Goal: Transaction & Acquisition: Purchase product/service

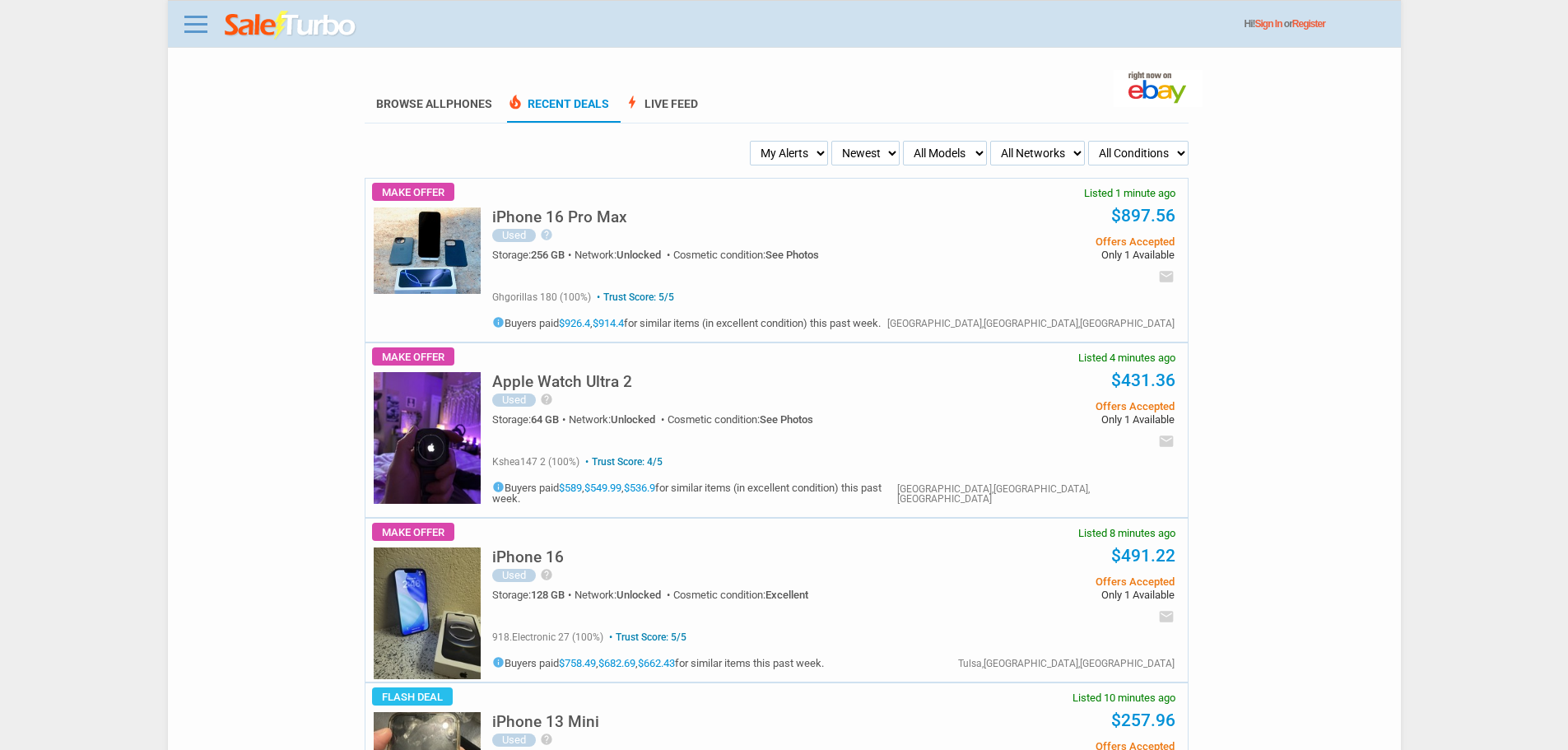
click at [772, 158] on select "My Alerts All Deals BIN Only w/ Offers Only" at bounding box center [788, 152] width 78 height 24
select select "flash_bin"
click at [755, 141] on select "My Alerts All Deals BIN Only w/ Offers Only" at bounding box center [788, 152] width 78 height 24
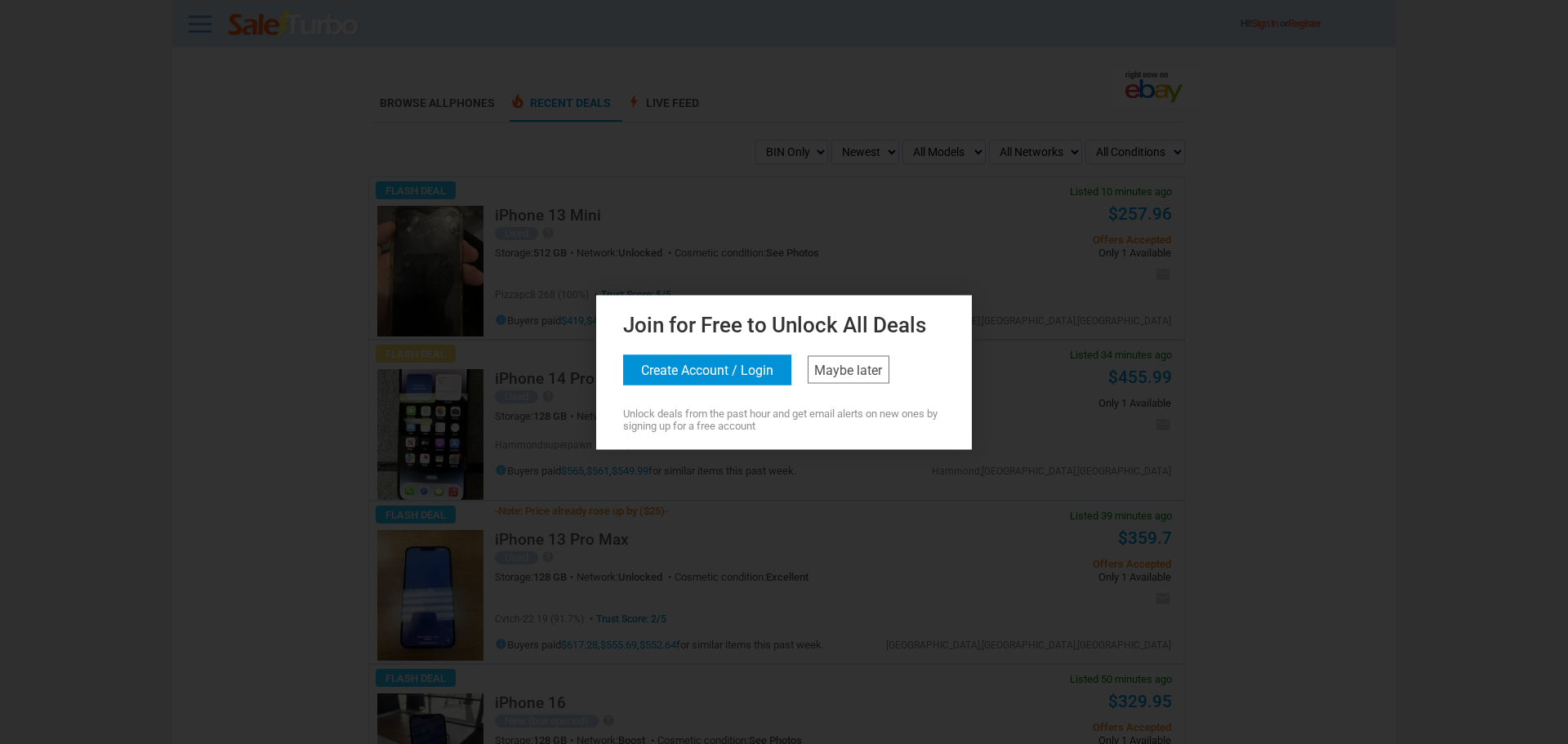
click at [900, 335] on h2 "Join for Free to Unlock All Deals" at bounding box center [784, 321] width 322 height 28
click at [871, 368] on link "Maybe later" at bounding box center [849, 369] width 82 height 28
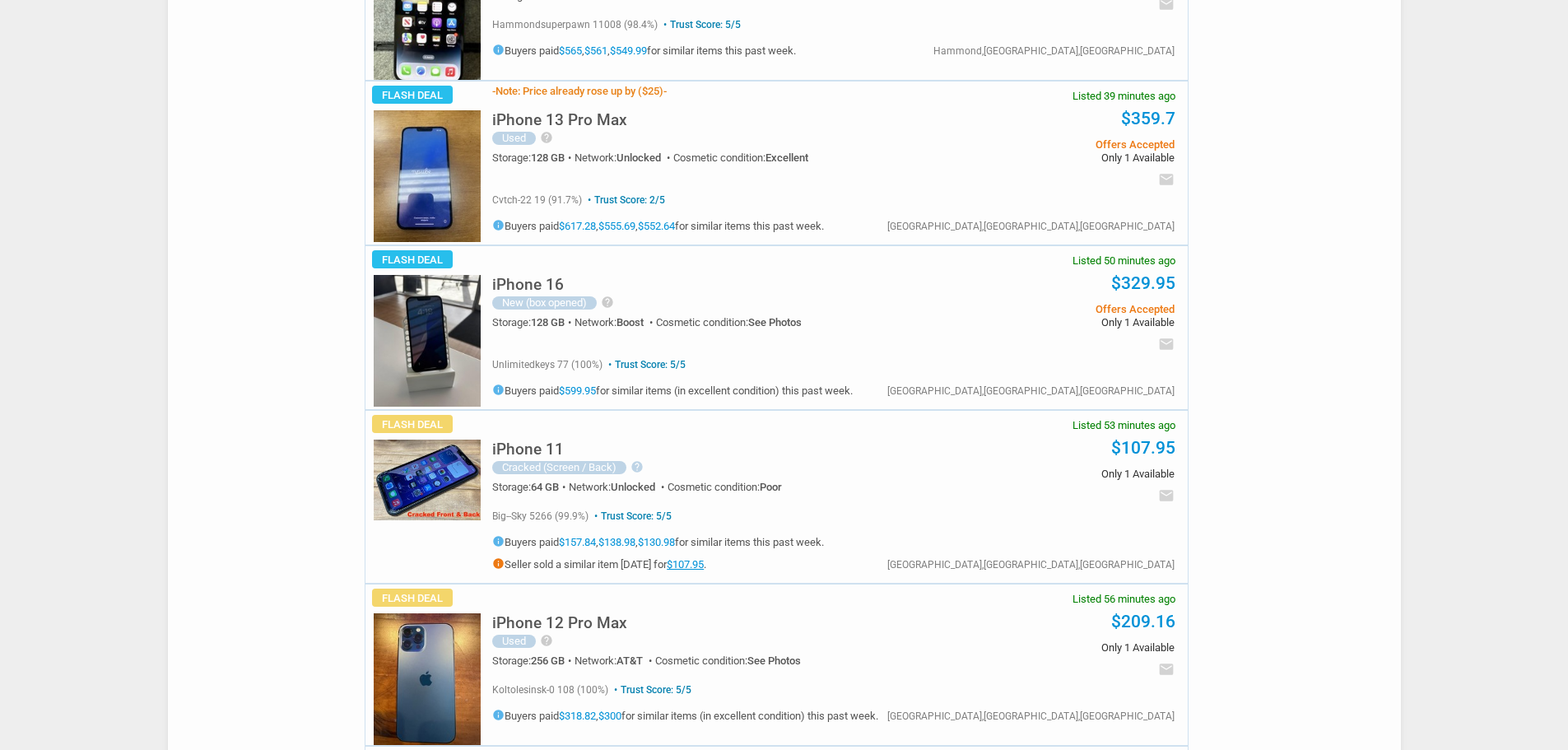
scroll to position [412, 0]
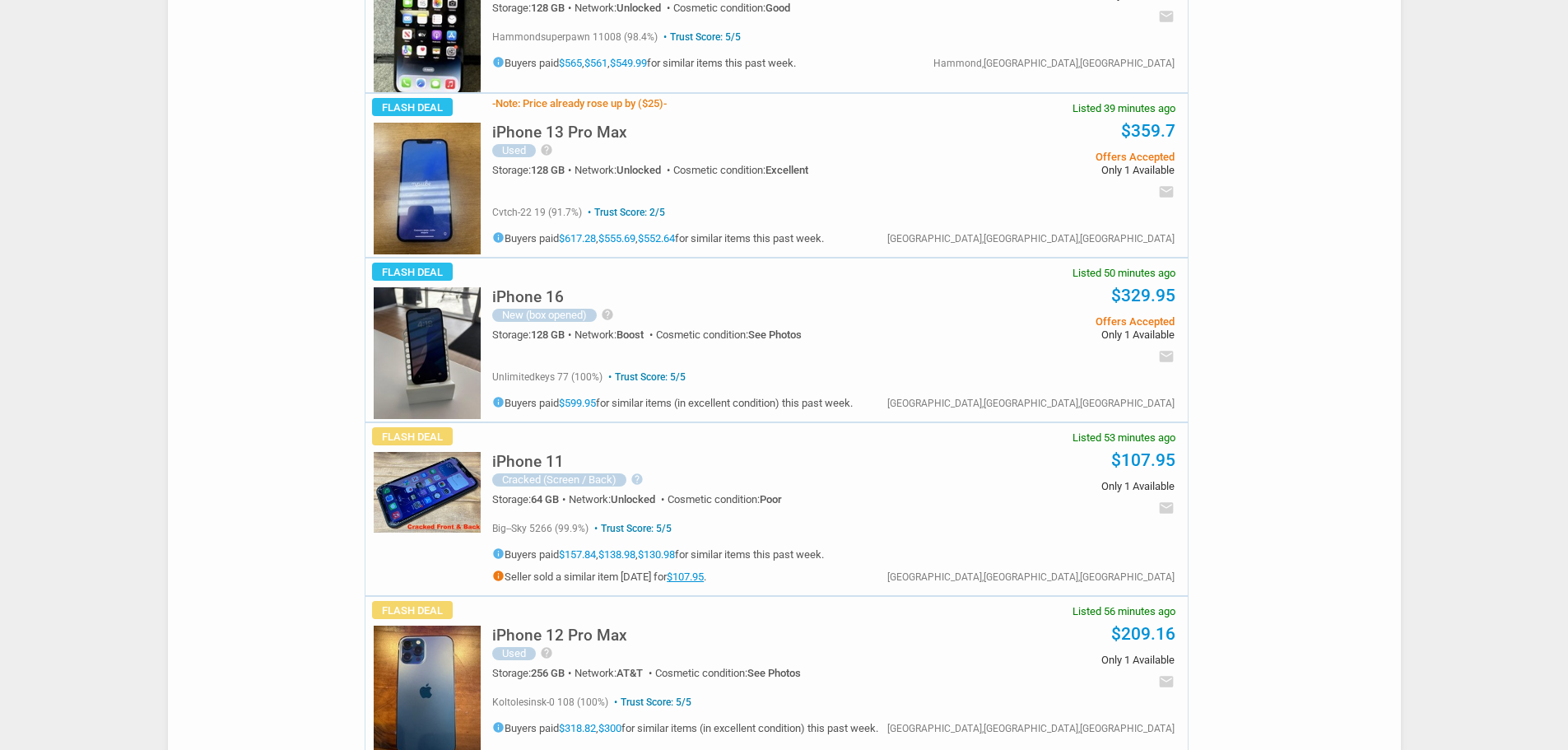
click at [410, 327] on img at bounding box center [426, 353] width 107 height 132
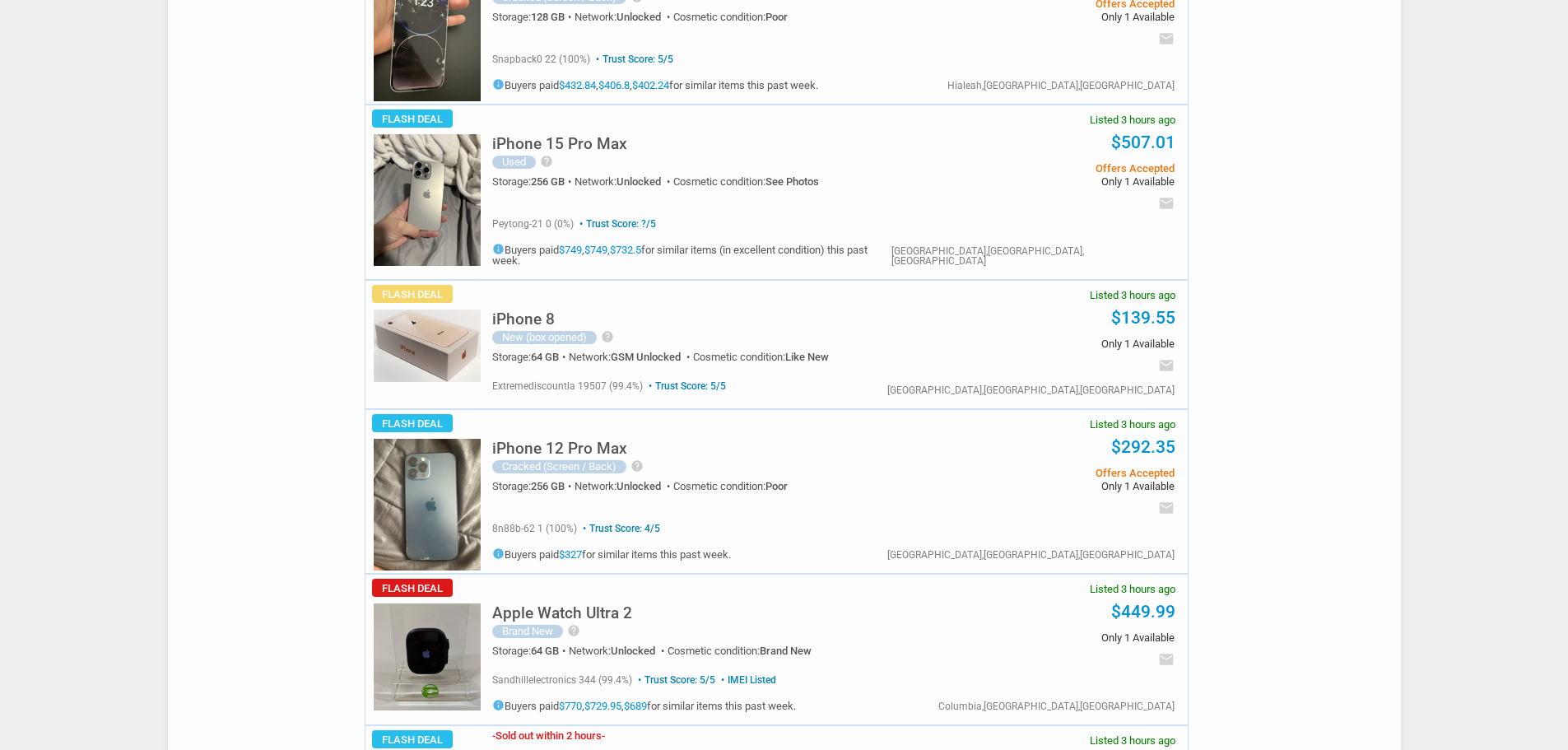
scroll to position [2965, 0]
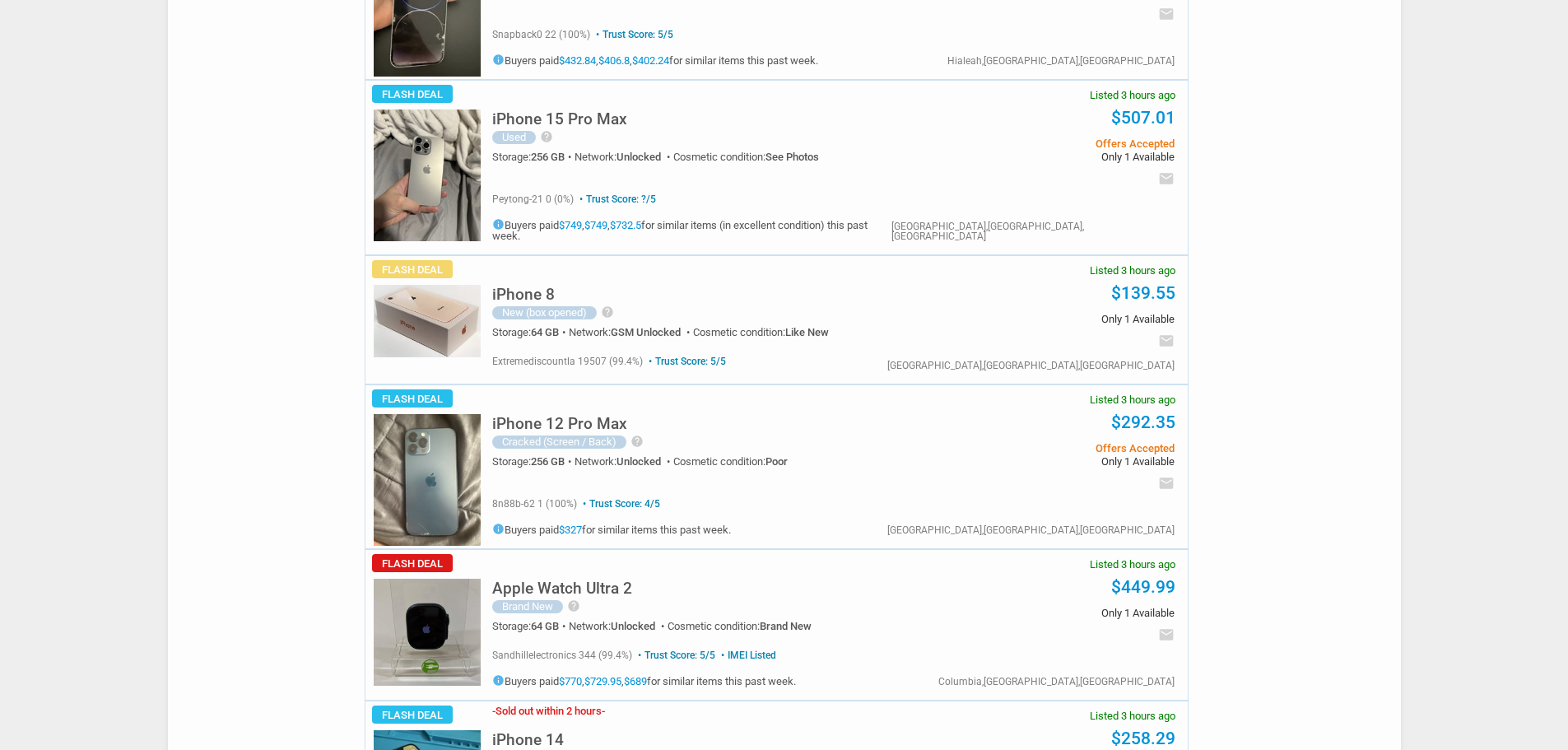
click at [403, 140] on img at bounding box center [426, 175] width 107 height 132
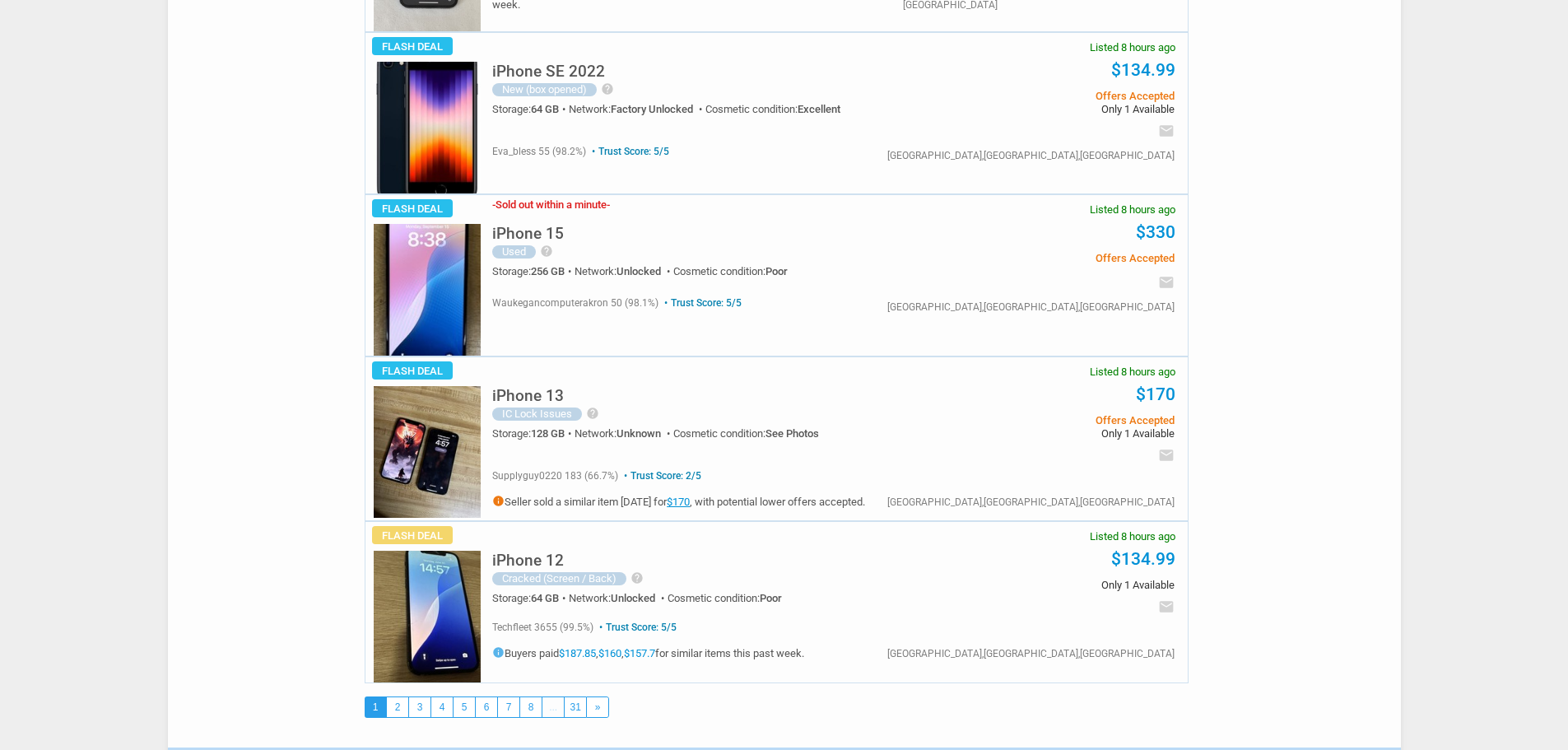
scroll to position [7655, 0]
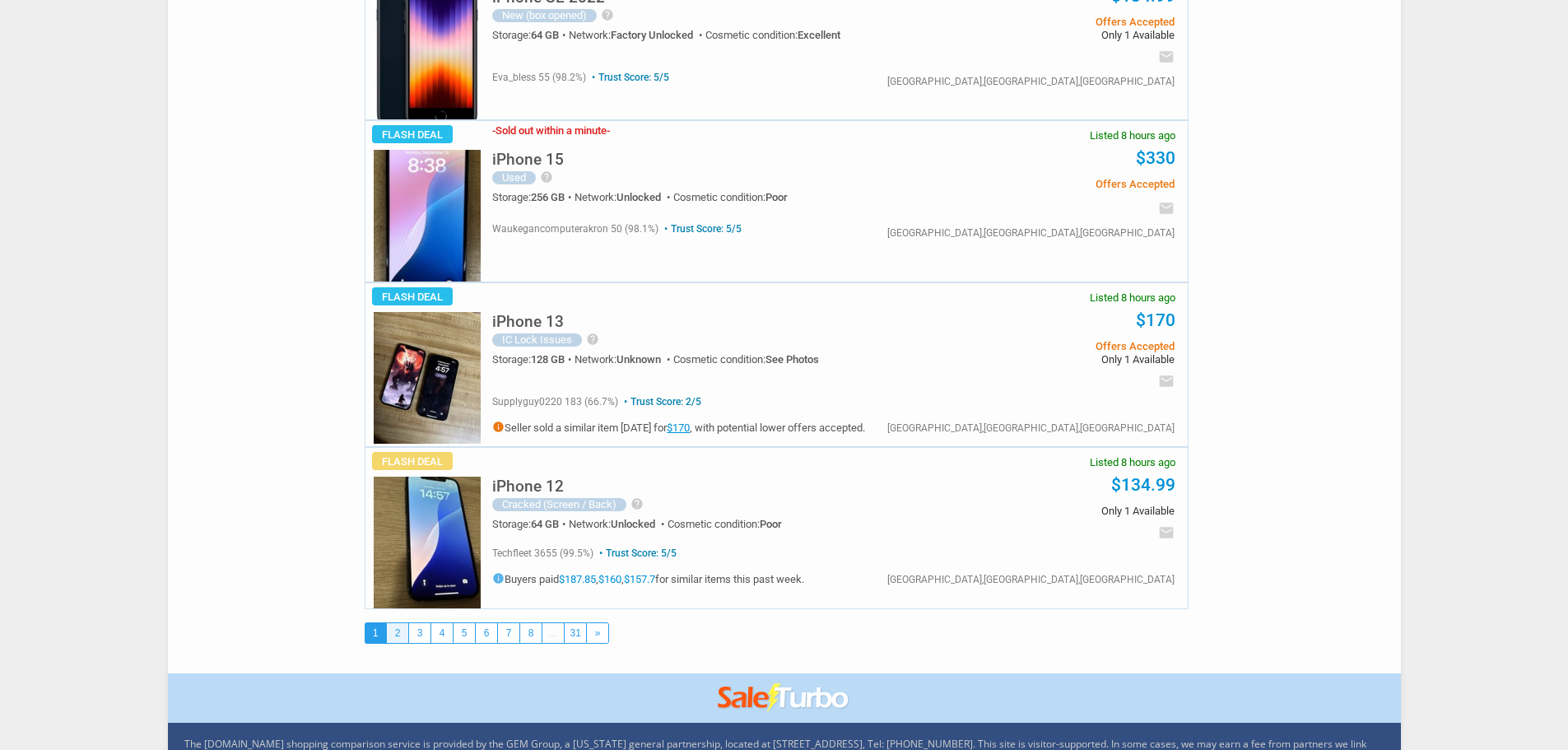
click at [394, 624] on link "2" at bounding box center [397, 633] width 21 height 19
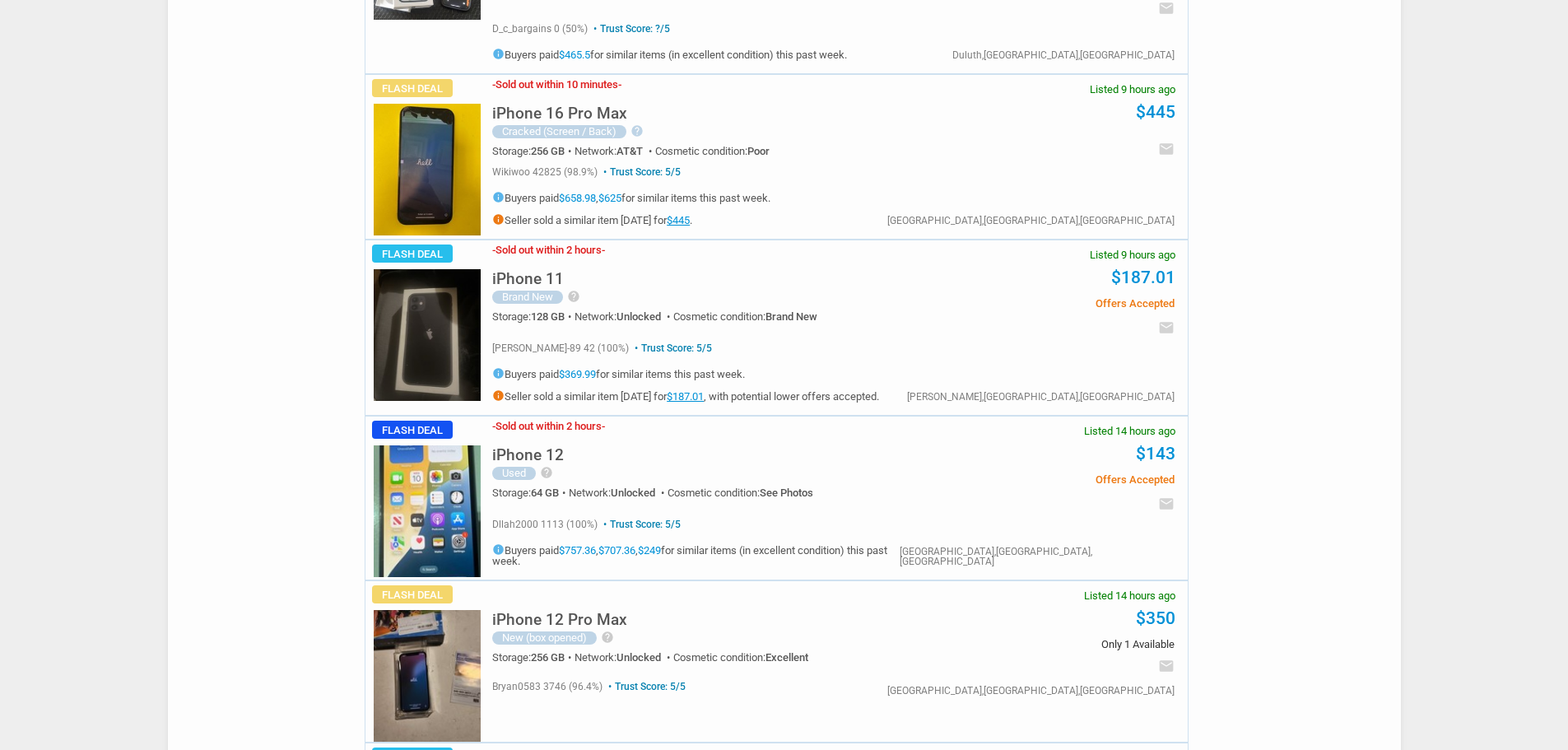
scroll to position [329, 0]
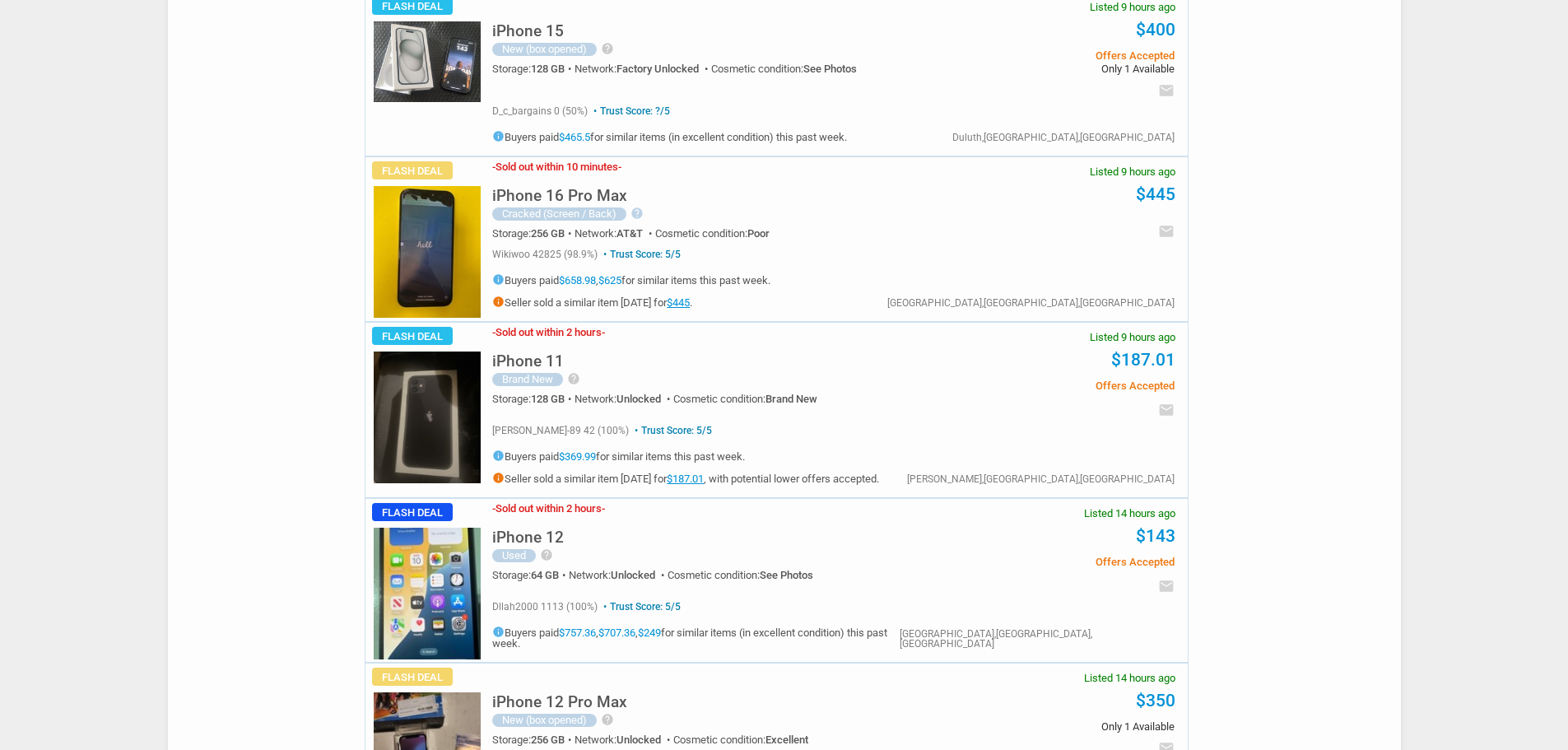
click at [738, 187] on div "iPhone 16 Pro Max Cracked (Screen / Back) help Front glass is cracked. LCD is d…" at bounding box center [709, 206] width 434 height 64
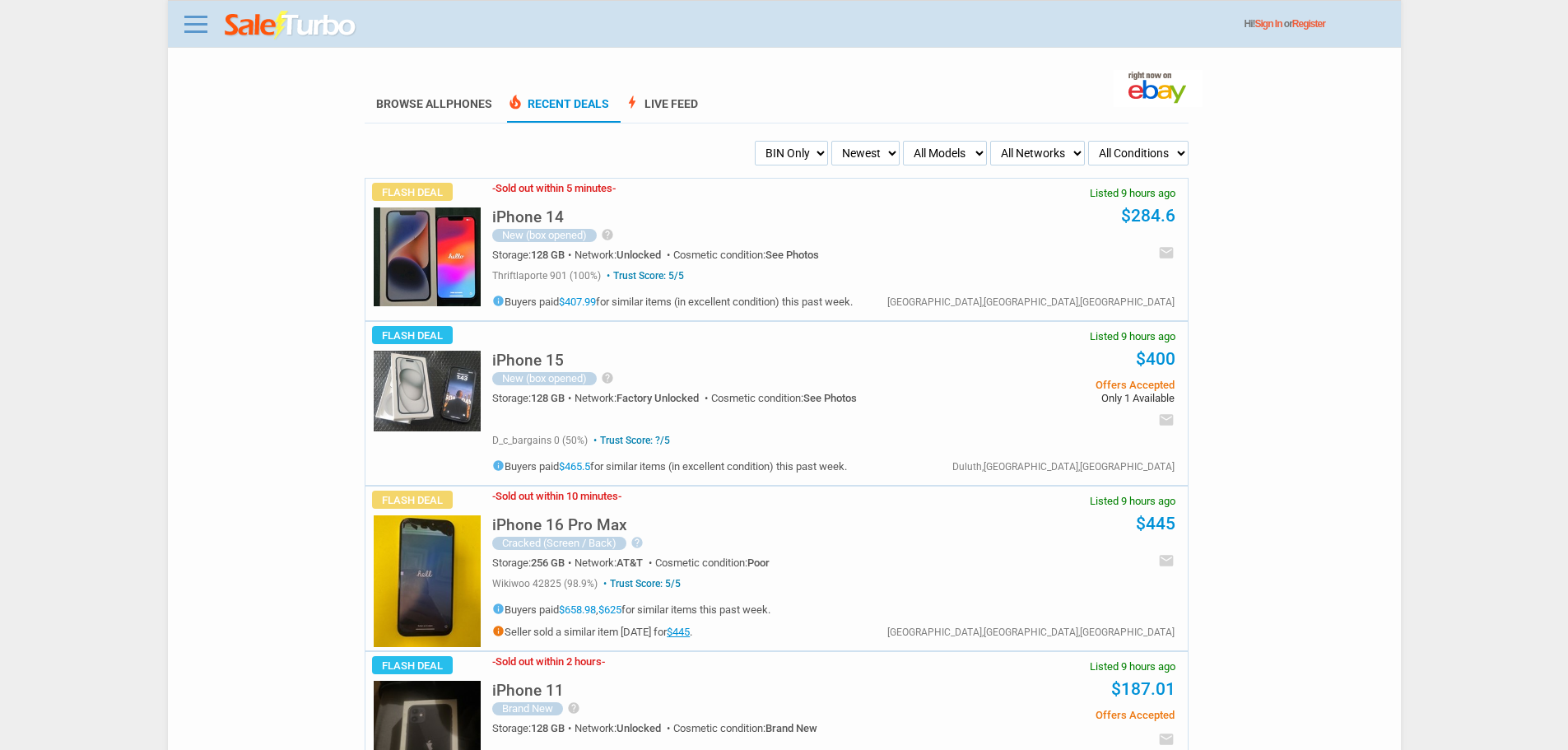
drag, startPoint x: 760, startPoint y: 164, endPoint x: 772, endPoint y: 162, distance: 12.2
click at [760, 164] on select "My Alerts All Deals BIN Only w/ Offers Only" at bounding box center [791, 152] width 73 height 24
click at [671, 95] on li "bolt Live Feed" at bounding box center [667, 104] width 86 height 36
click at [673, 101] on link "bolt Live Feed" at bounding box center [661, 109] width 74 height 25
